Goal: Navigation & Orientation: Find specific page/section

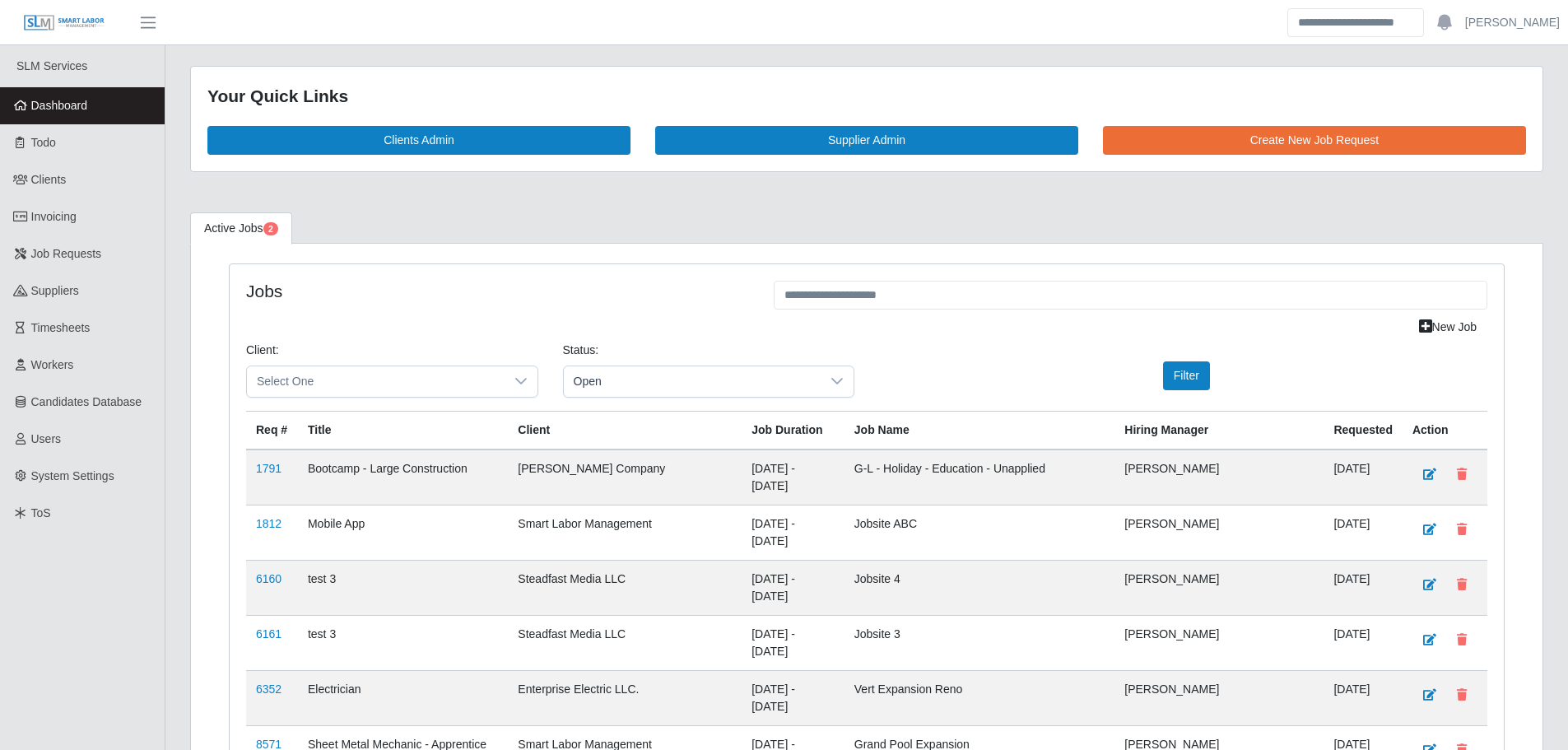
click at [59, 114] on link "Dashboard" at bounding box center [82, 105] width 165 height 37
click at [46, 108] on span "Dashboard" at bounding box center [59, 105] width 57 height 13
